Goal: Task Accomplishment & Management: Manage account settings

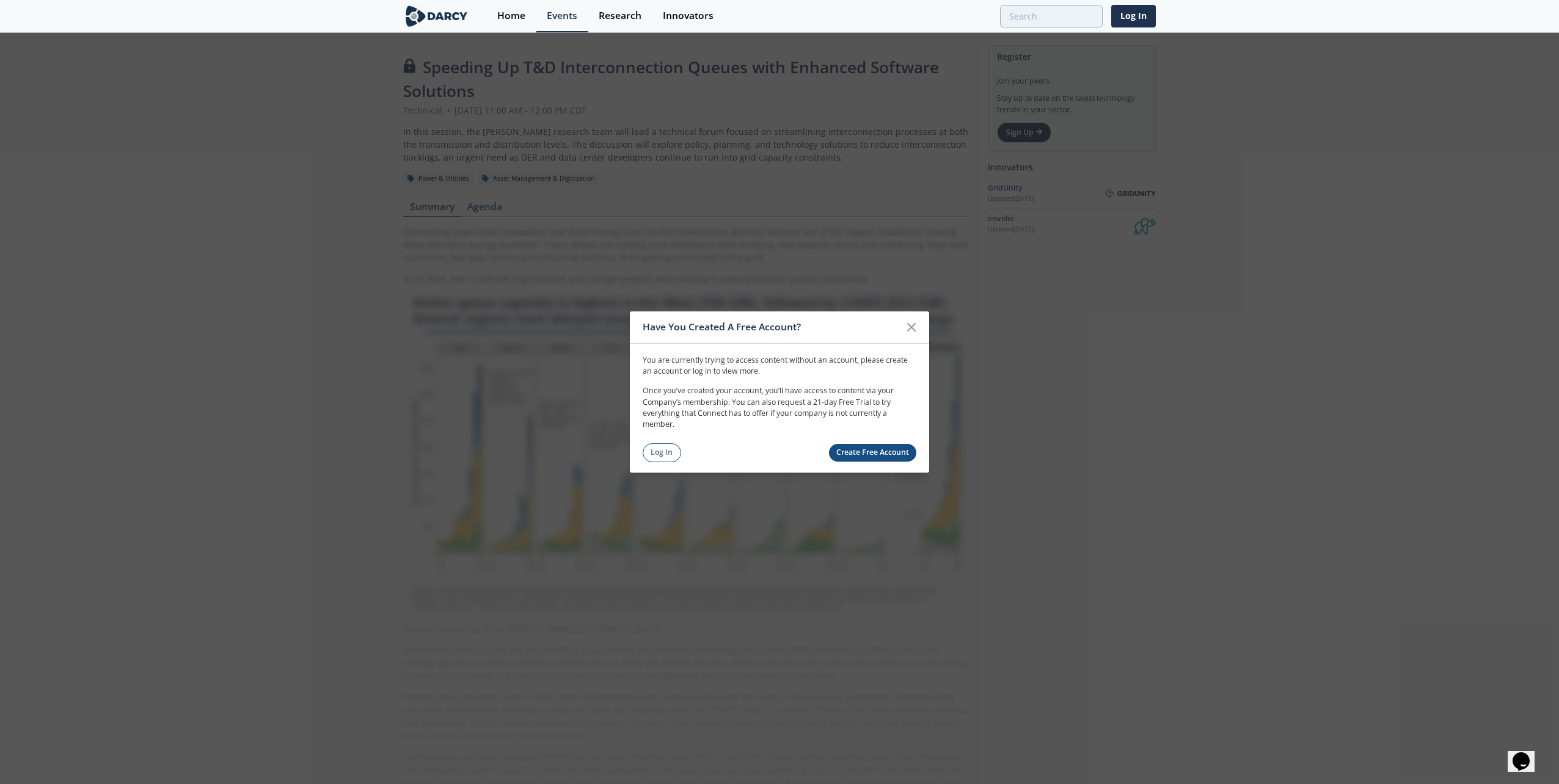
click at [881, 446] on link "Create Free Account" at bounding box center [872, 452] width 88 height 18
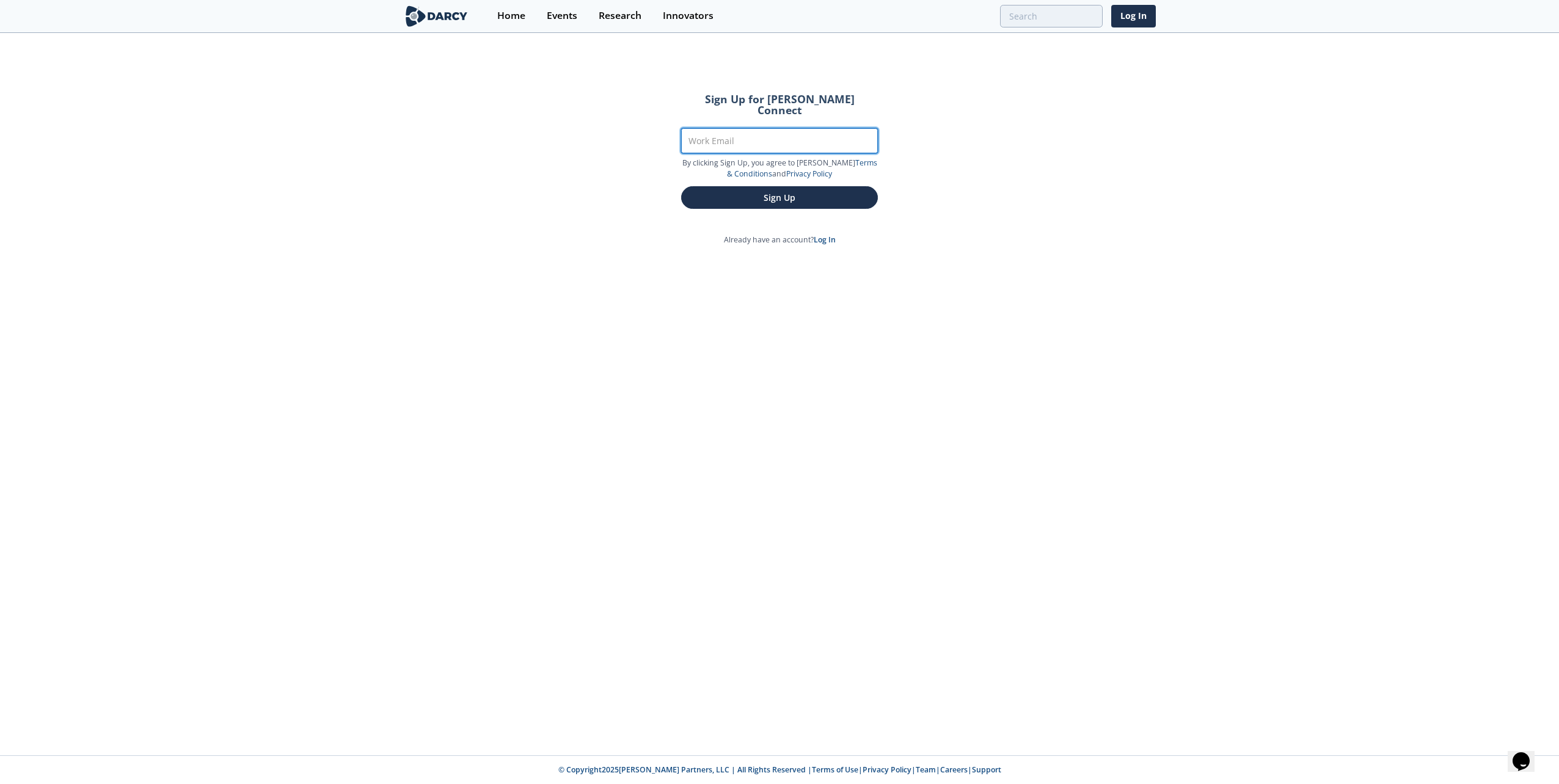
click at [791, 128] on input "Work Email" at bounding box center [780, 141] width 197 height 25
type input "lei.jiang@shell.com"
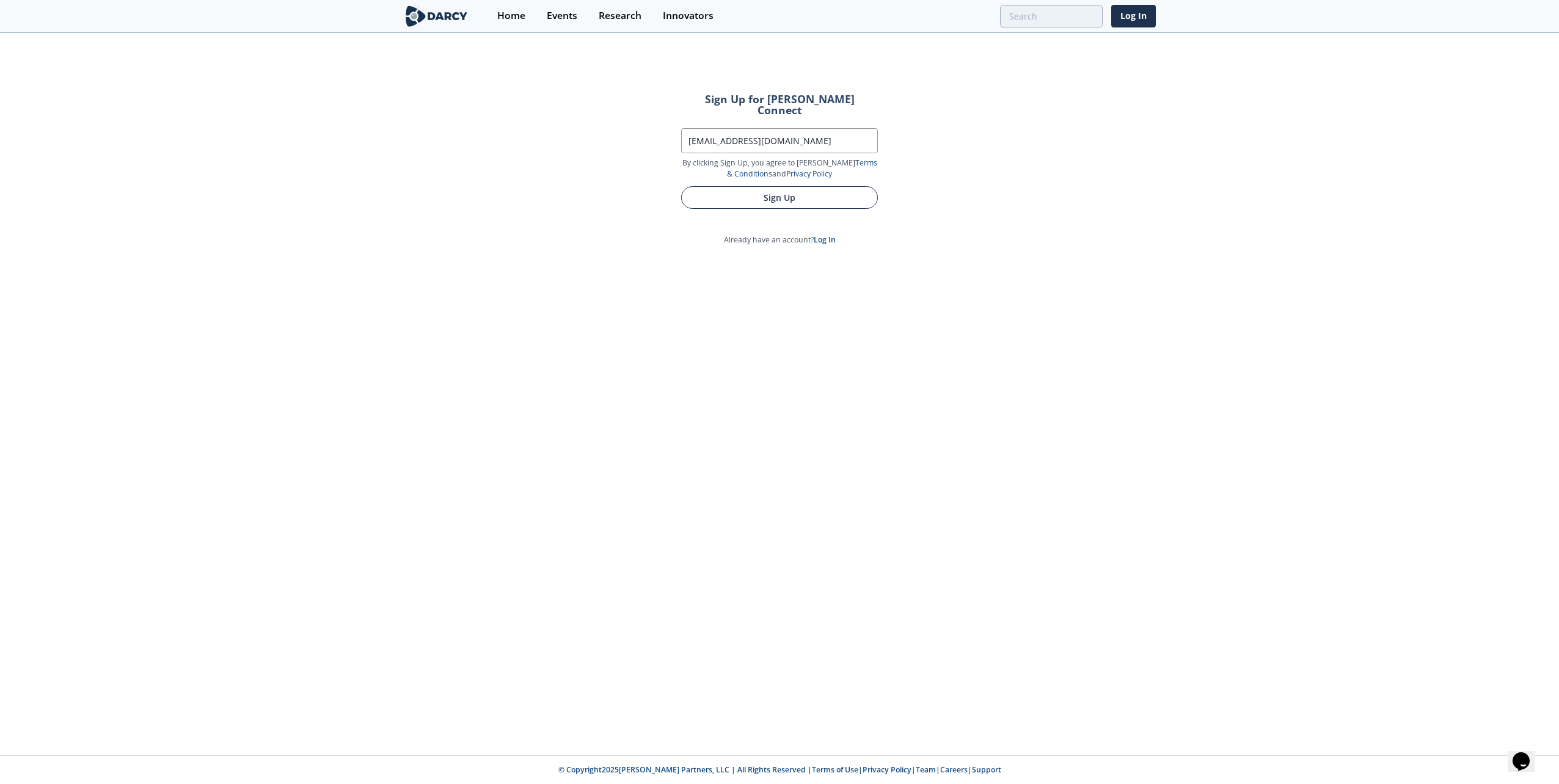
click at [744, 190] on button "Sign Up" at bounding box center [780, 198] width 197 height 23
click at [781, 166] on link "log in" at bounding box center [791, 171] width 19 height 11
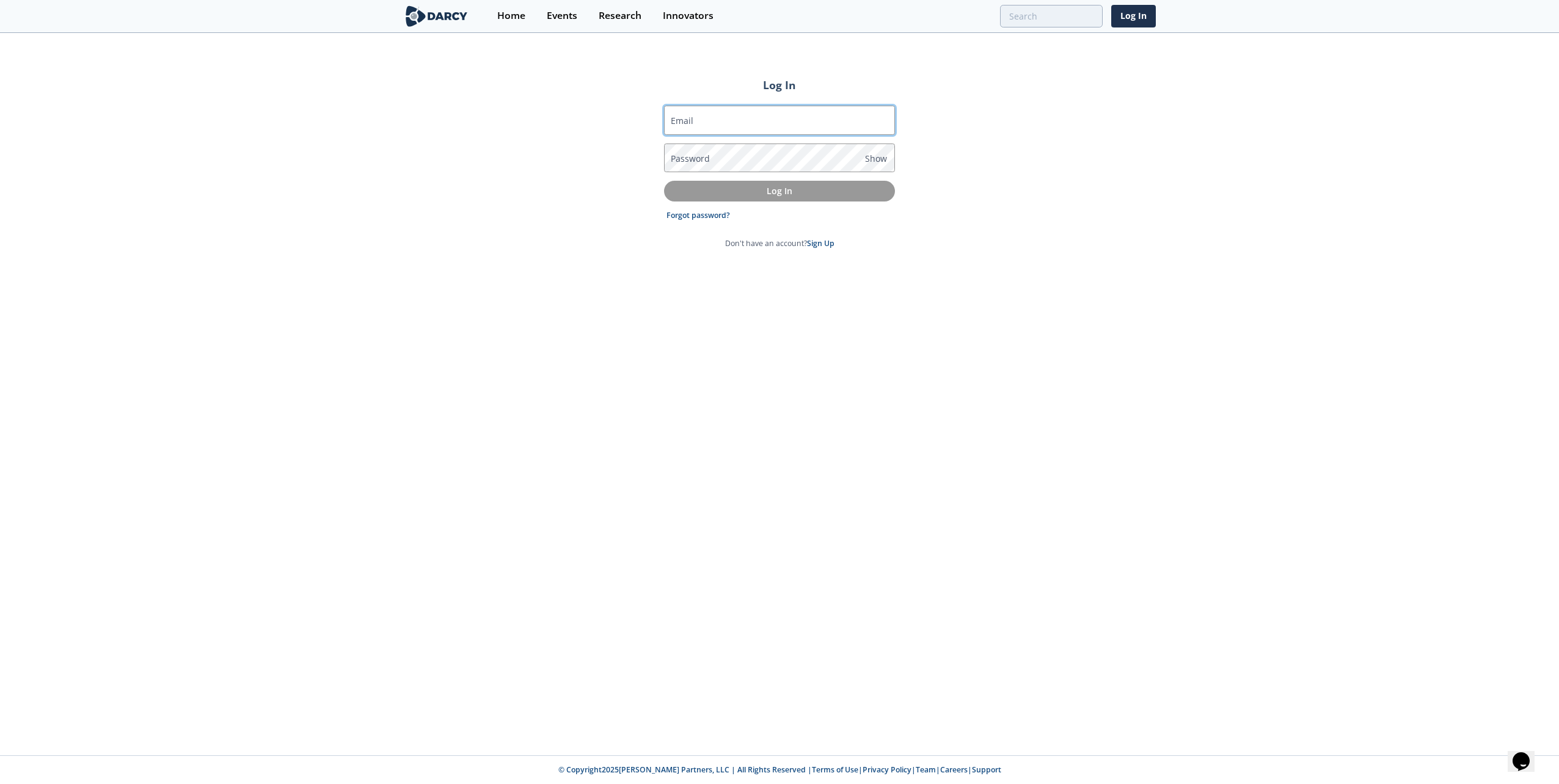
click at [748, 129] on input "Email" at bounding box center [779, 120] width 231 height 30
type input "lei.jiang@shell.com"
click at [714, 210] on link "Forgot password?" at bounding box center [698, 215] width 63 height 11
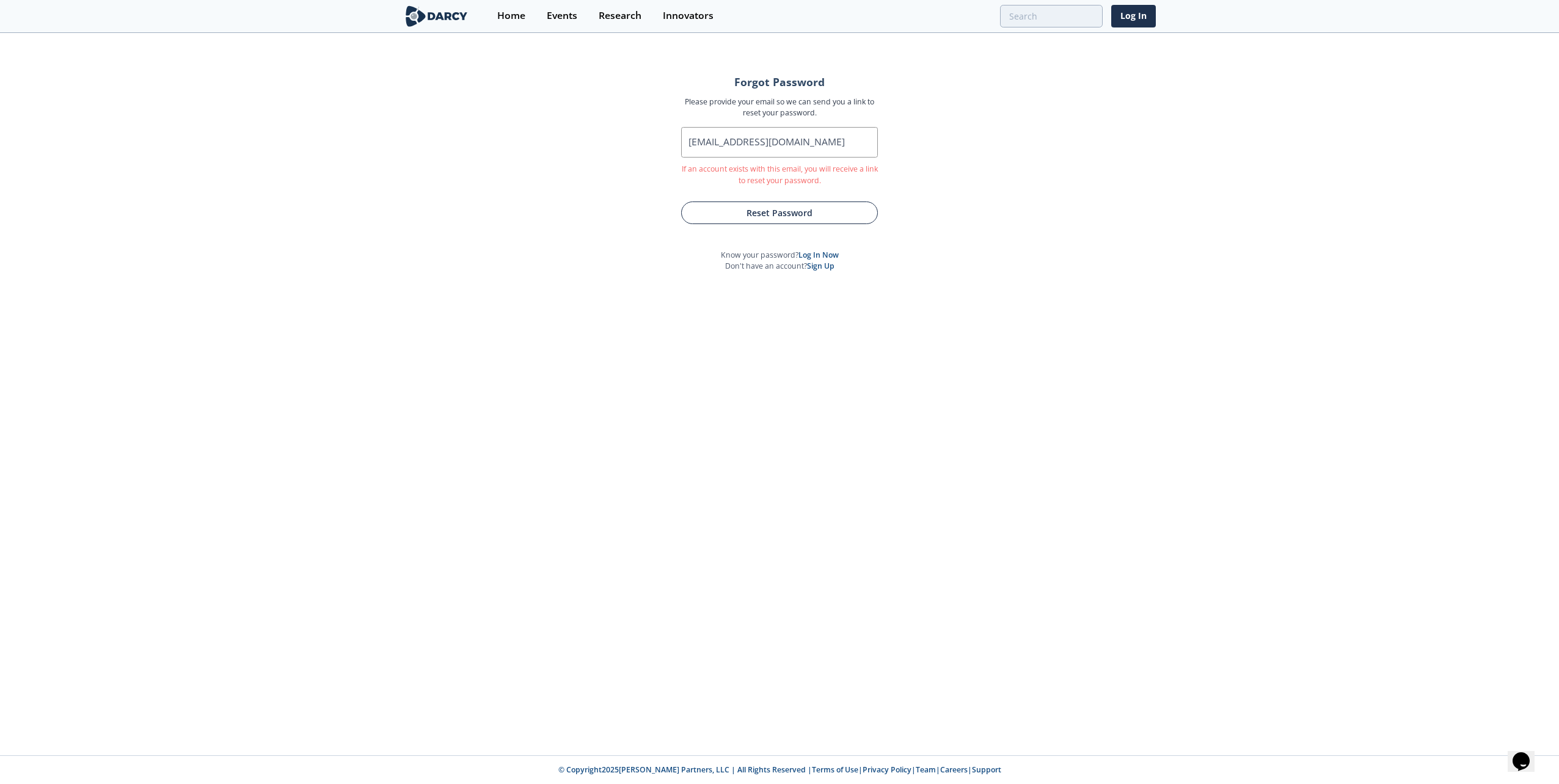
click at [781, 211] on button "Reset Password" at bounding box center [780, 213] width 197 height 23
